Goal: Use online tool/utility

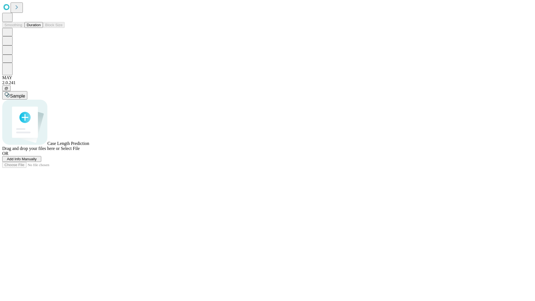
click at [41, 28] on button "Duration" at bounding box center [33, 25] width 18 height 6
click at [80, 151] on span "Select File" at bounding box center [70, 148] width 19 height 5
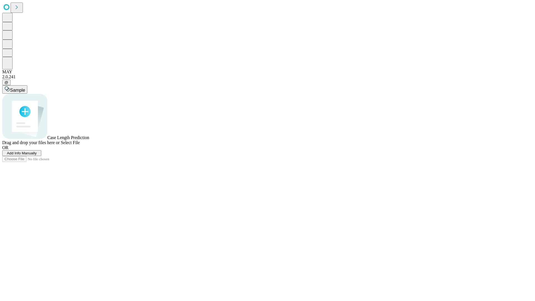
click at [80, 145] on span "Select File" at bounding box center [70, 142] width 19 height 5
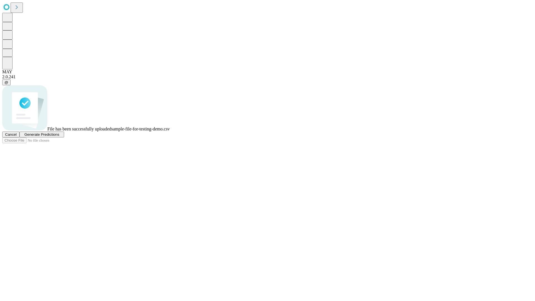
click at [59, 136] on span "Generate Predictions" at bounding box center [41, 134] width 35 height 4
